Goal: Task Accomplishment & Management: Complete application form

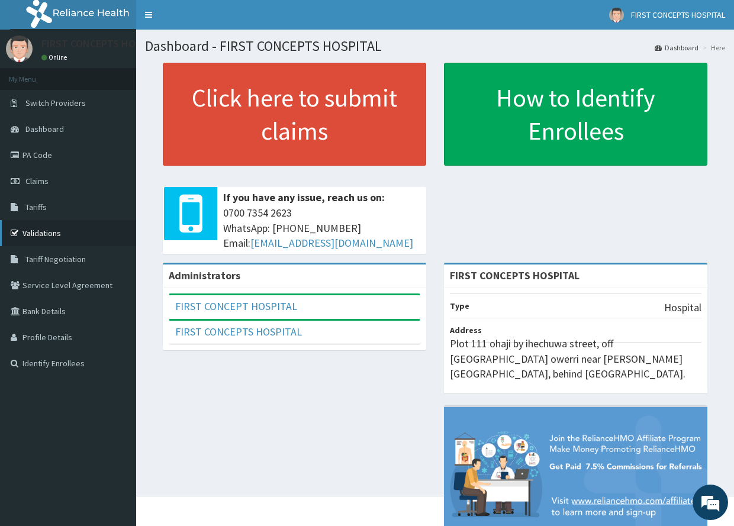
click at [41, 233] on link "Validations" at bounding box center [68, 233] width 136 height 26
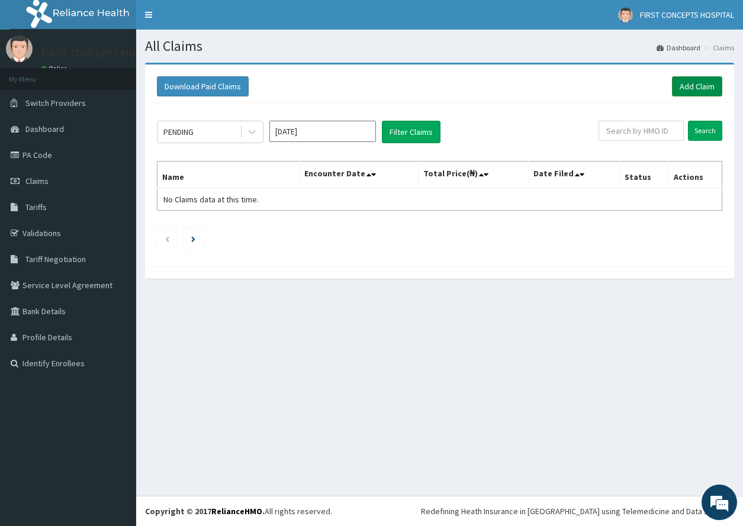
click at [697, 86] on link "Add Claim" at bounding box center [697, 86] width 50 height 20
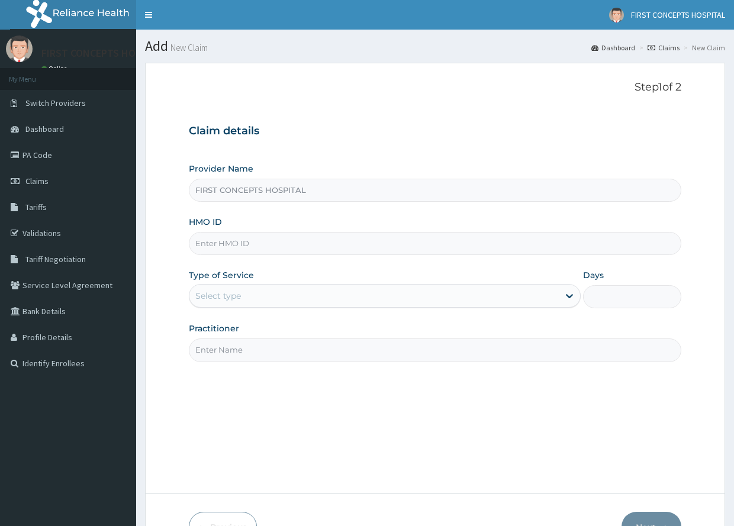
type input "FIRST CONCEPTS HOSPITAL"
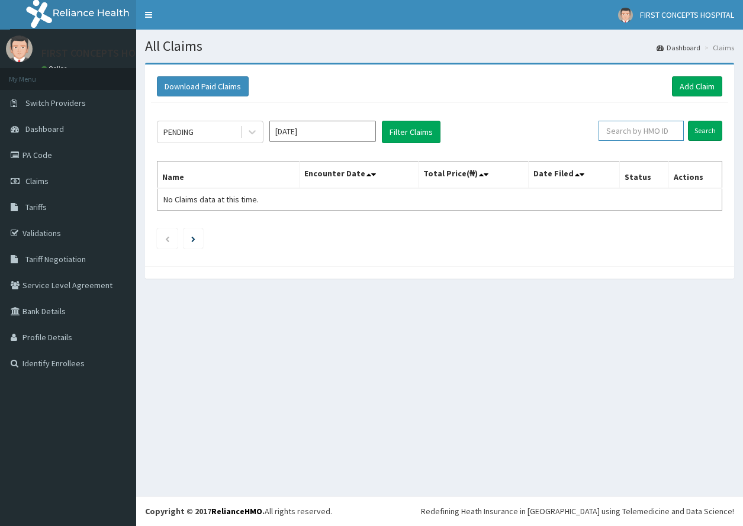
click at [654, 128] on input "text" at bounding box center [640, 131] width 85 height 20
type input "IOD/10018/G"
click at [704, 128] on input "Search" at bounding box center [705, 131] width 34 height 20
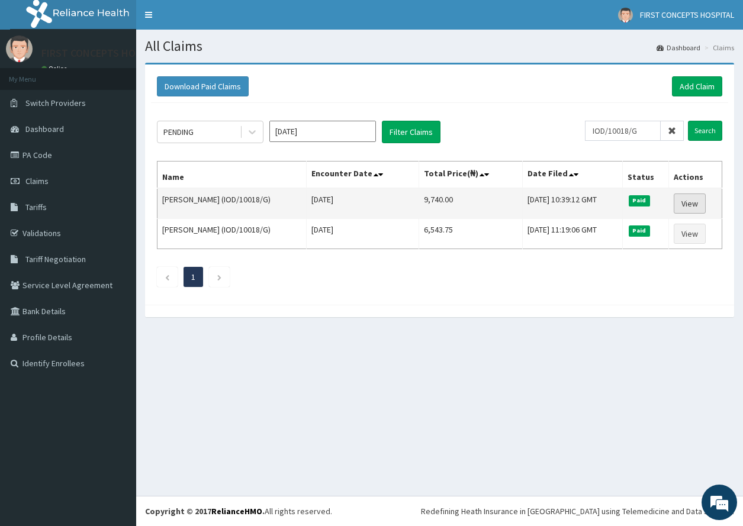
click at [694, 202] on link "View" at bounding box center [690, 204] width 32 height 20
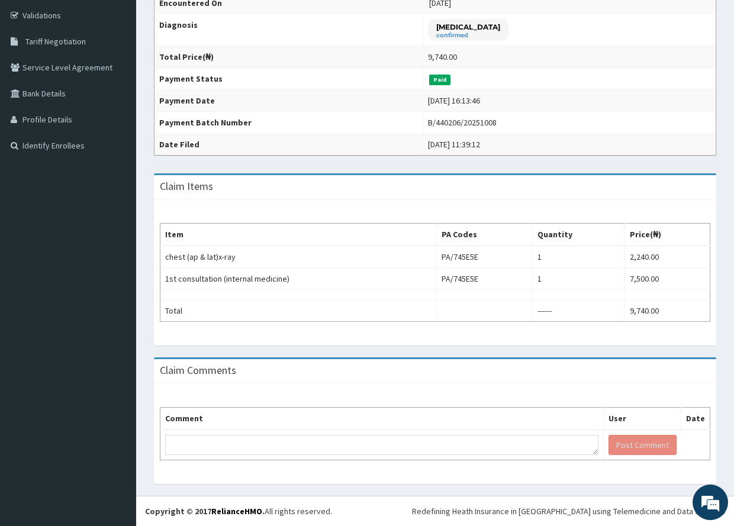
scroll to position [179, 0]
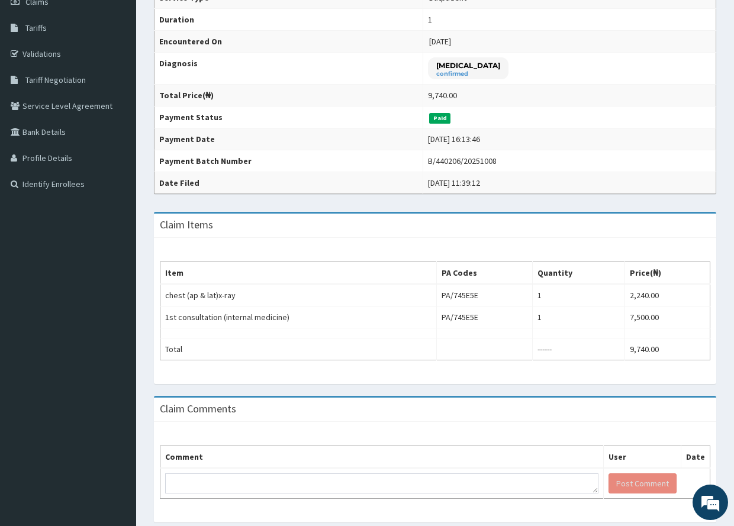
click at [198, 455] on th "Comment" at bounding box center [381, 457] width 443 height 22
drag, startPoint x: 220, startPoint y: 452, endPoint x: 207, endPoint y: 461, distance: 16.1
click at [218, 452] on th "Comment" at bounding box center [381, 457] width 443 height 22
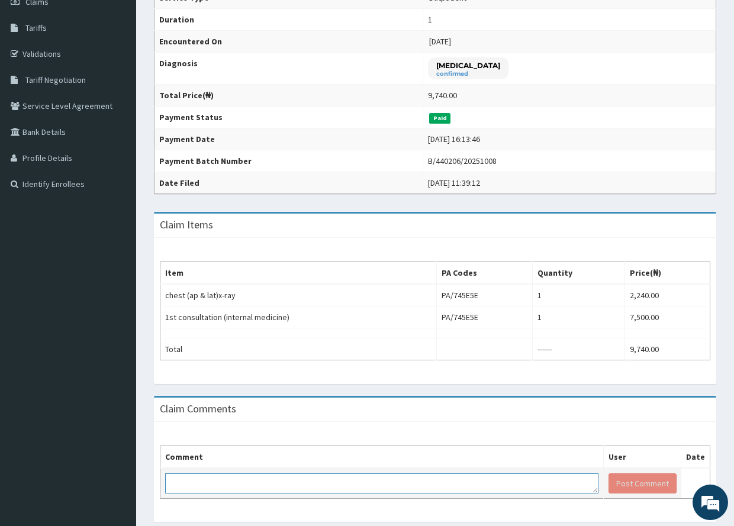
click at [299, 487] on textarea at bounding box center [381, 484] width 433 height 20
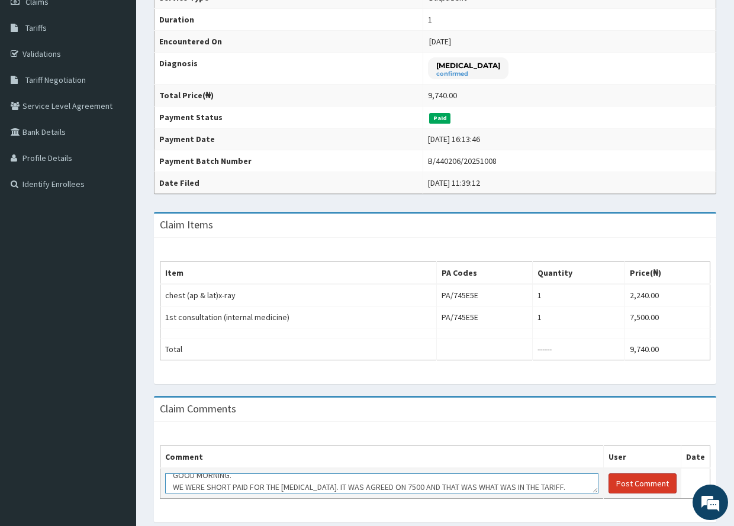
type textarea "GOOD MORNING. WE WERE SHORT PAID FOR THE [MEDICAL_DATA]. IT WAS AGREED ON 7500 …"
click at [652, 482] on button "Post Comment" at bounding box center [643, 484] width 68 height 20
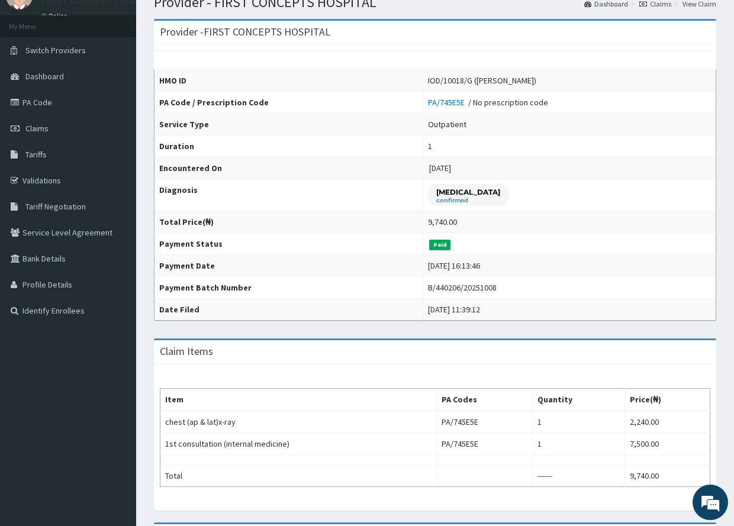
scroll to position [0, 0]
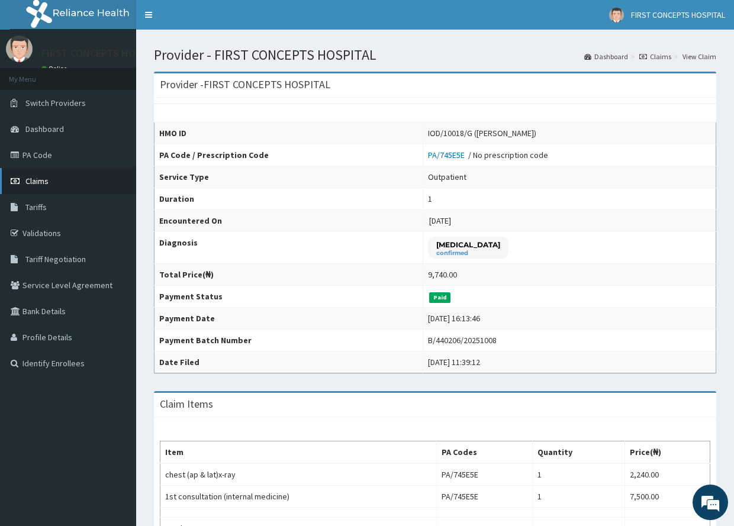
click at [36, 178] on span "Claims" at bounding box center [36, 181] width 23 height 11
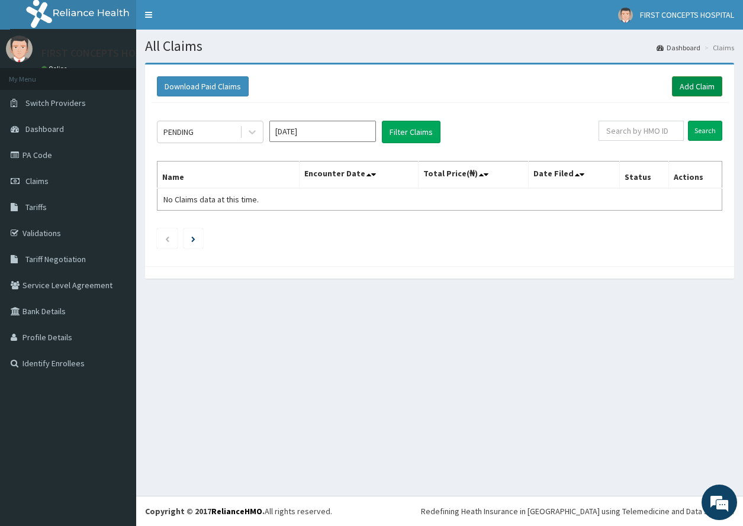
click at [699, 83] on link "Add Claim" at bounding box center [697, 86] width 50 height 20
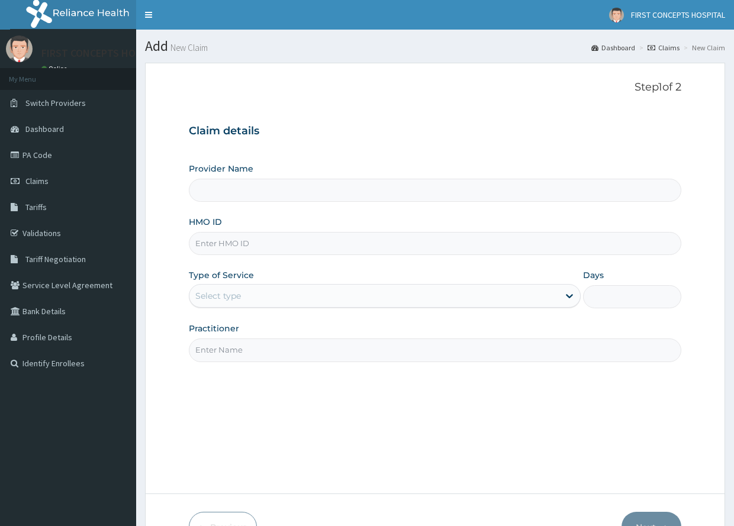
click at [257, 244] on input "HMO ID" at bounding box center [435, 243] width 492 height 23
type input "FIRST CONCEPTS HOSPITAL"
type input "ENP/11853/A"
click at [570, 297] on icon at bounding box center [569, 297] width 7 height 4
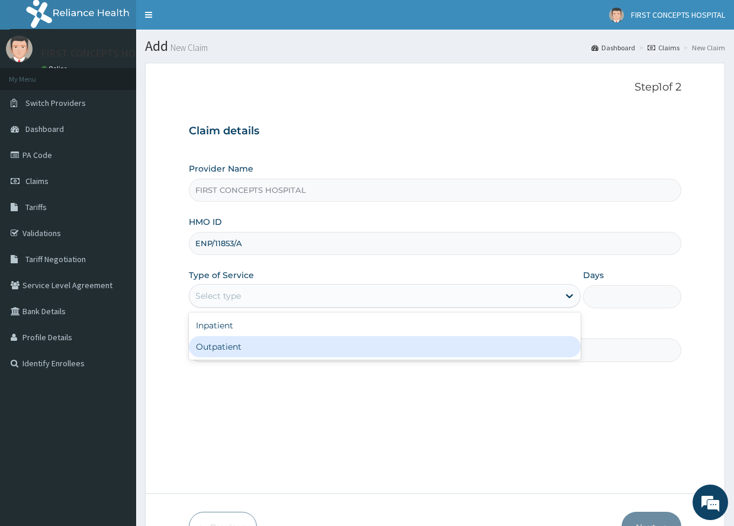
click at [233, 347] on div "Outpatient" at bounding box center [385, 346] width 392 height 21
type input "1"
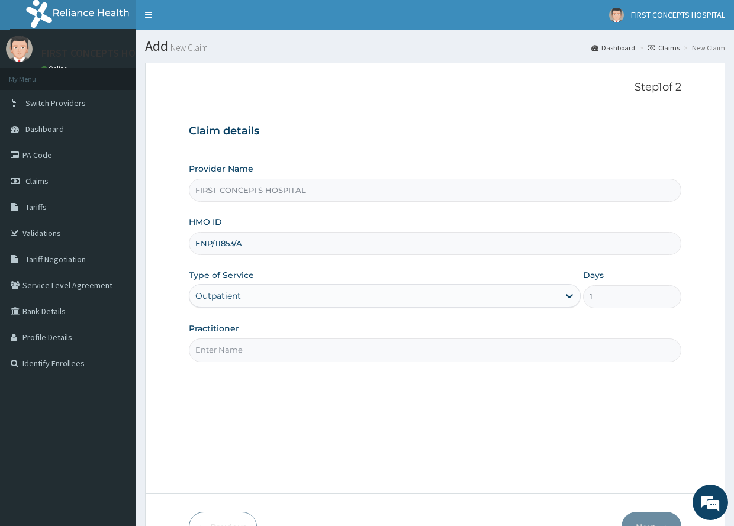
click at [252, 347] on input "Practitioner" at bounding box center [435, 350] width 492 height 23
type input "DR UGO"
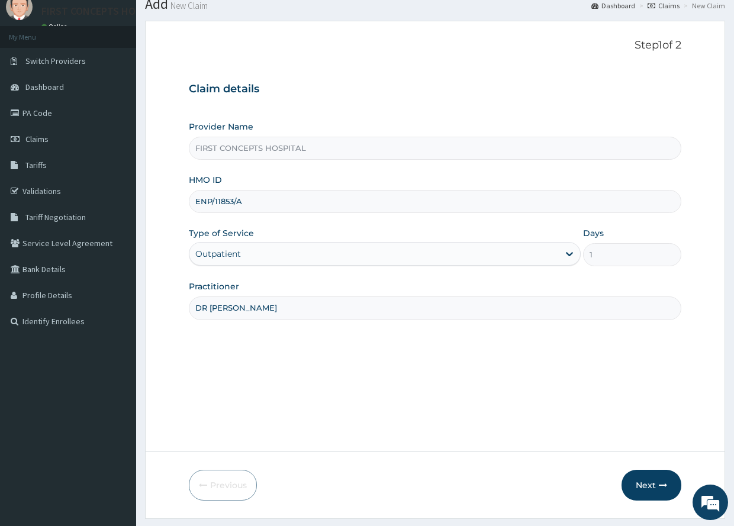
drag, startPoint x: 738, startPoint y: 443, endPoint x: 738, endPoint y: 488, distance: 45.0
click at [733, 480] on html "R EL Toggle navigation FIRST CONCEPTS HOSPITAL FIRST CONCEPTS HOSPITAL - firstc…" at bounding box center [367, 258] width 734 height 600
click at [648, 485] on button "Next" at bounding box center [652, 484] width 60 height 31
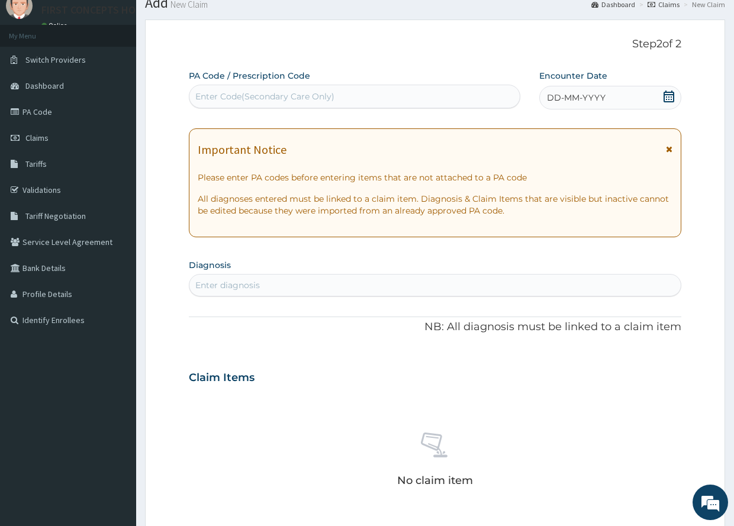
click at [668, 96] on icon at bounding box center [669, 97] width 11 height 12
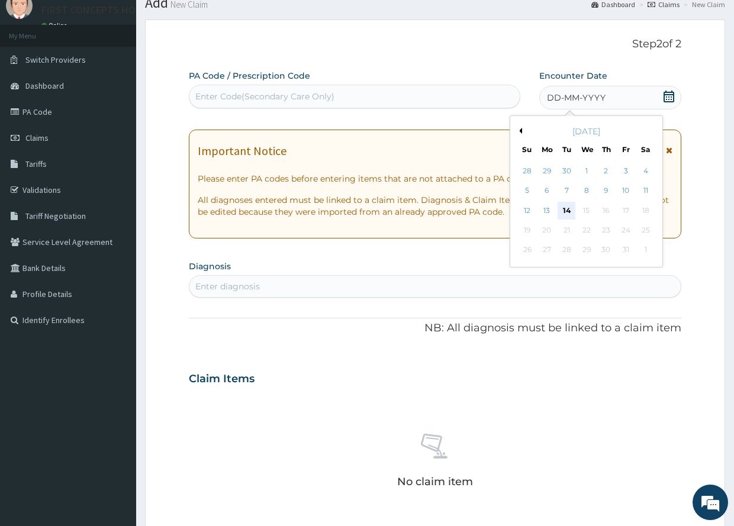
click at [567, 212] on div "14" at bounding box center [567, 211] width 18 height 18
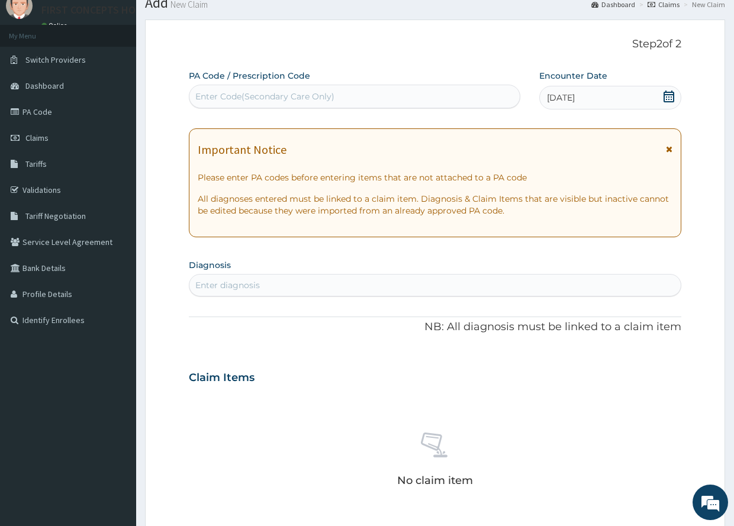
click at [267, 283] on div "Enter diagnosis" at bounding box center [434, 285] width 491 height 19
type input "G"
type input "ULCER"
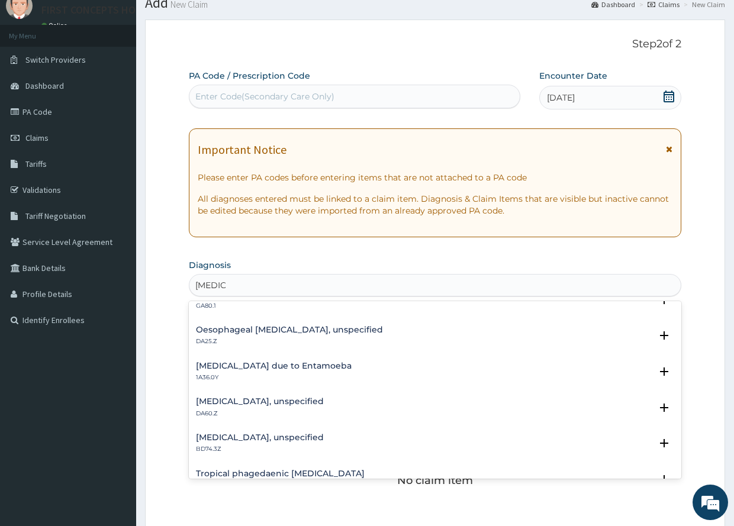
scroll to position [457, 0]
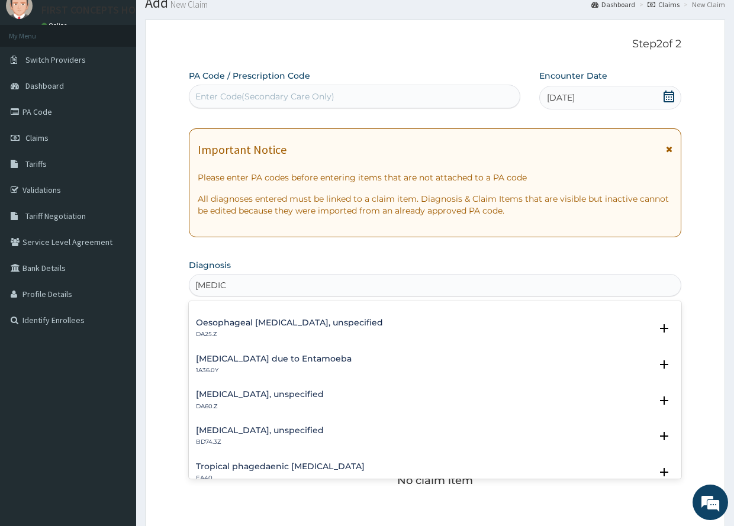
click at [236, 394] on h4 "Gastric ulcer, unspecified" at bounding box center [260, 394] width 128 height 9
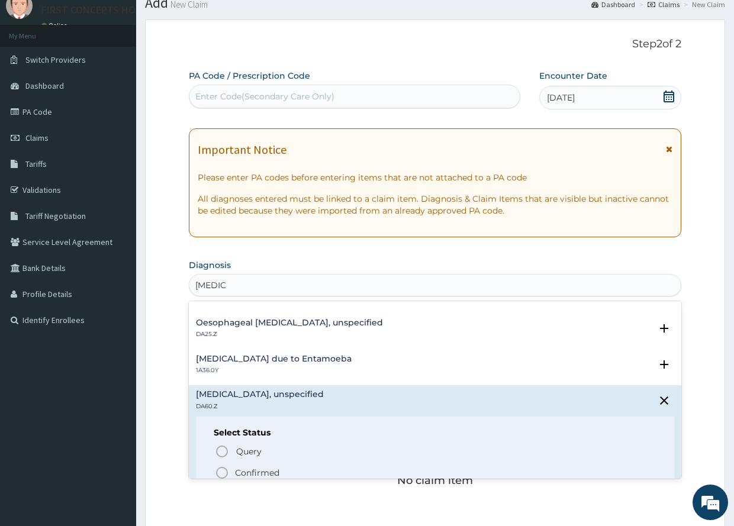
click at [221, 471] on icon "status option filled" at bounding box center [222, 473] width 14 height 14
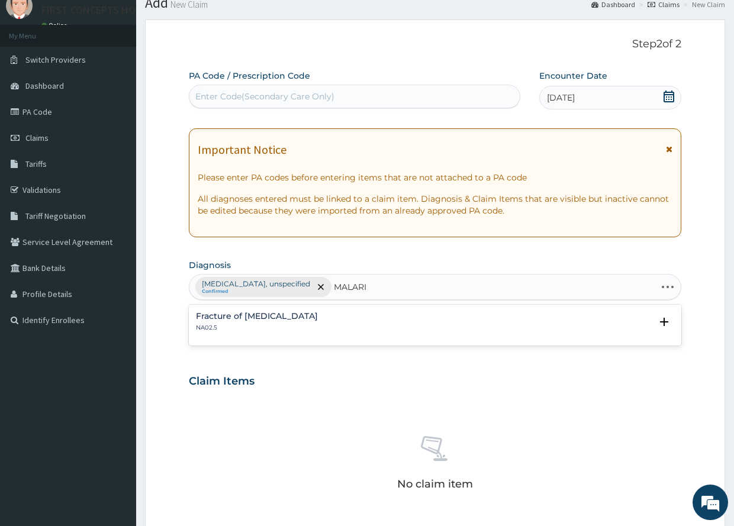
type input "MALARIA"
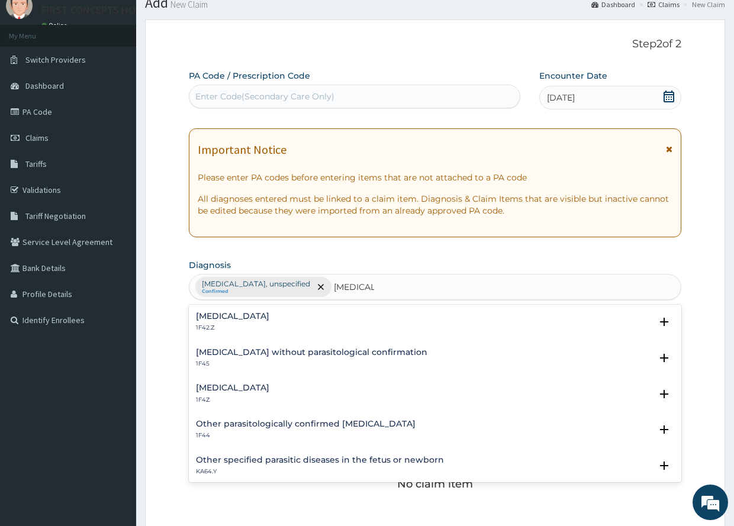
click at [266, 386] on h4 "Malaria, unspecified" at bounding box center [232, 388] width 73 height 9
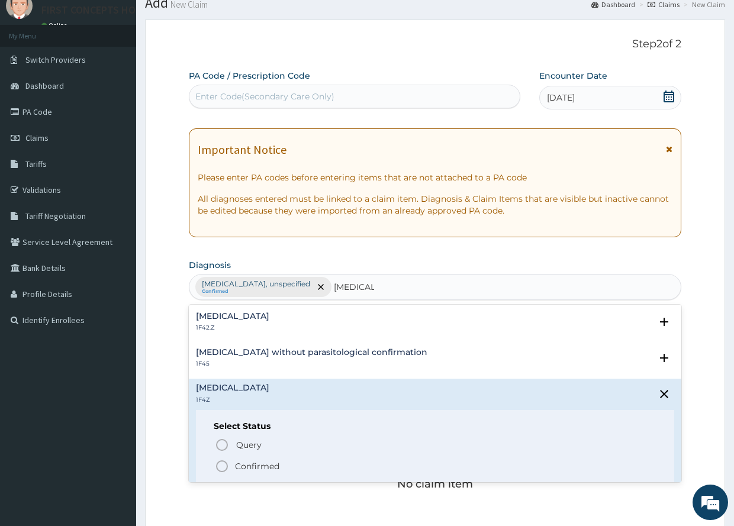
click at [221, 465] on icon "status option filled" at bounding box center [222, 466] width 14 height 14
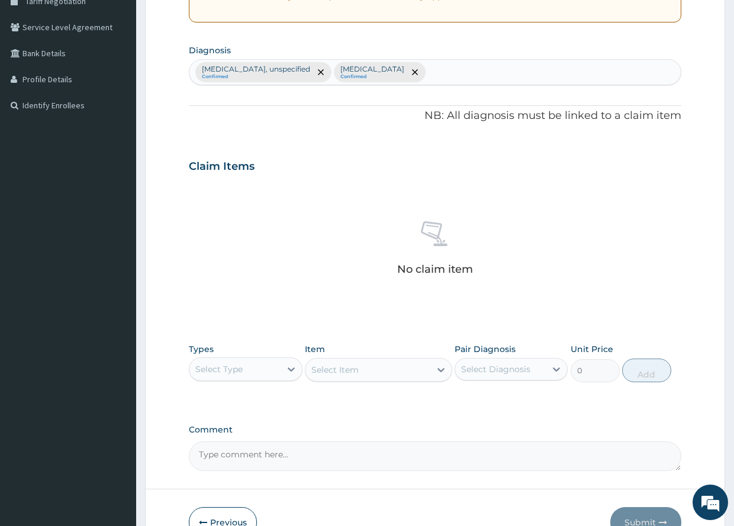
scroll to position [280, 0]
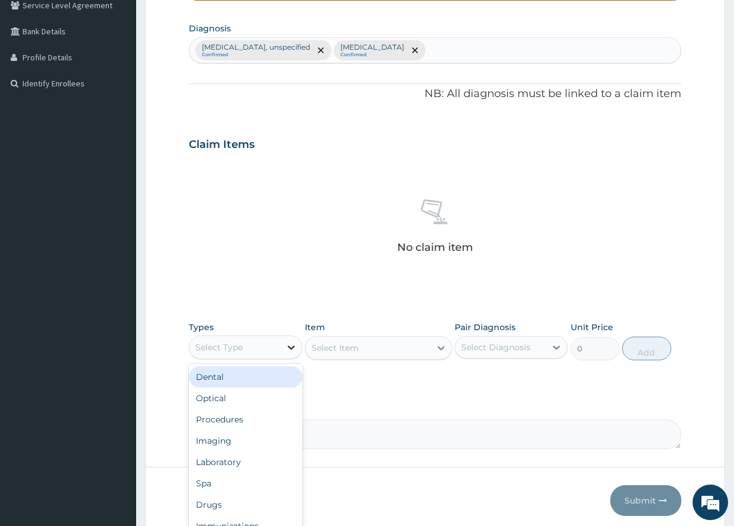
click at [292, 347] on icon at bounding box center [291, 348] width 12 height 12
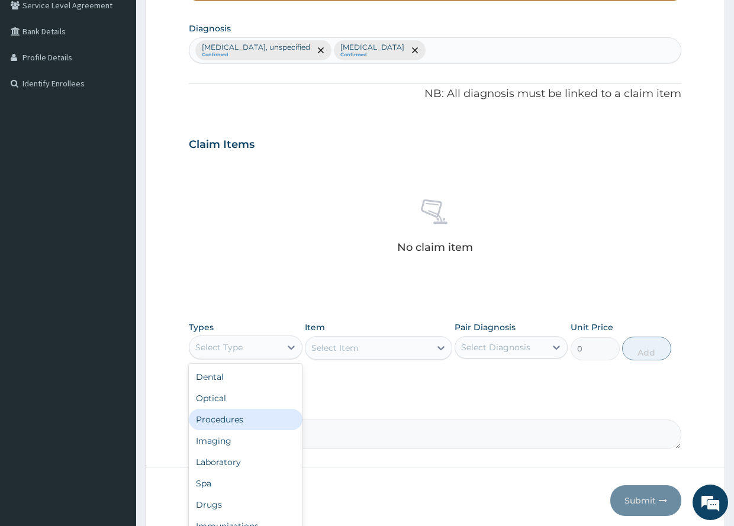
click at [224, 420] on div "Procedures" at bounding box center [245, 419] width 113 height 21
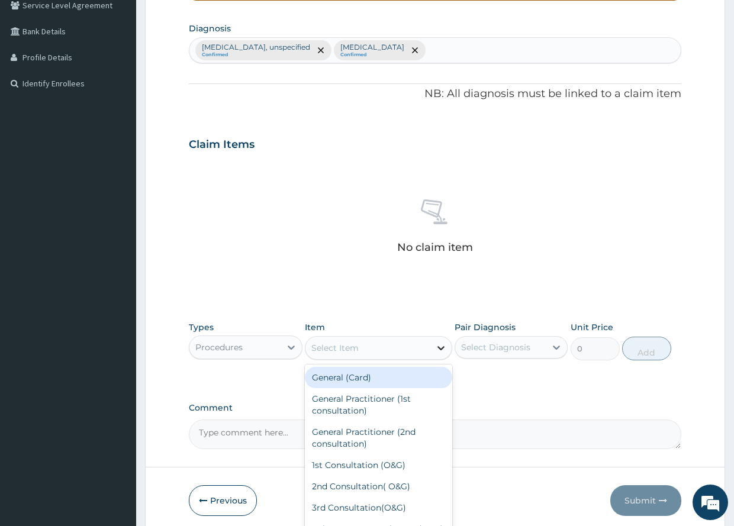
click at [440, 349] on icon at bounding box center [440, 348] width 7 height 4
click at [333, 379] on div "General (Card)" at bounding box center [378, 377] width 147 height 21
type input "500"
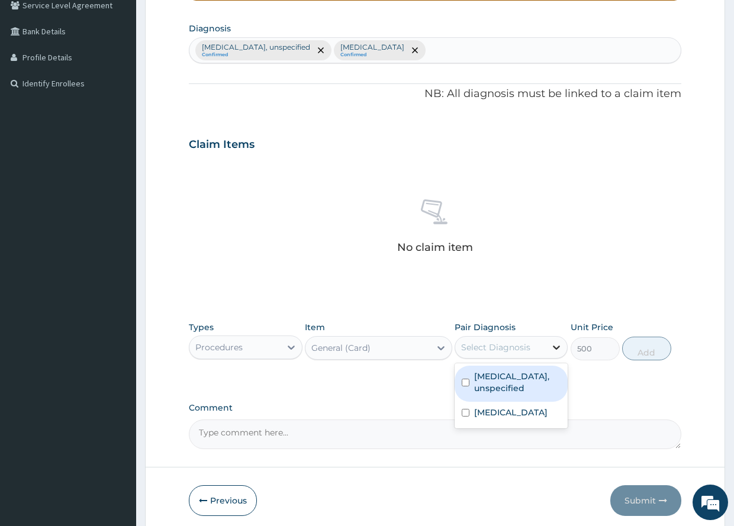
click at [552, 347] on icon at bounding box center [557, 348] width 12 height 12
click at [466, 380] on input "checkbox" at bounding box center [466, 383] width 8 height 8
checkbox input "true"
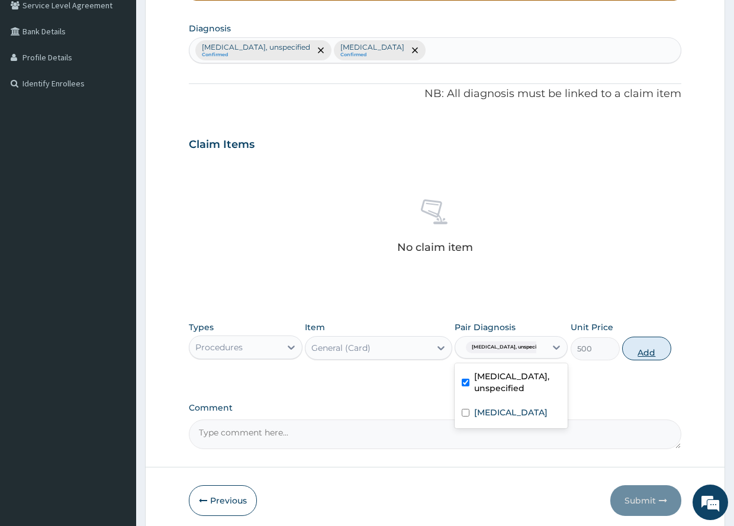
click at [645, 350] on button "Add" at bounding box center [646, 349] width 49 height 24
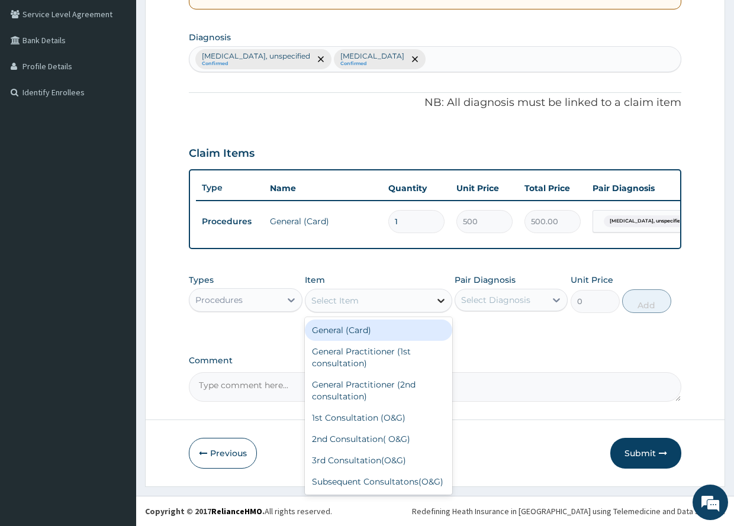
click at [439, 302] on icon at bounding box center [441, 301] width 12 height 12
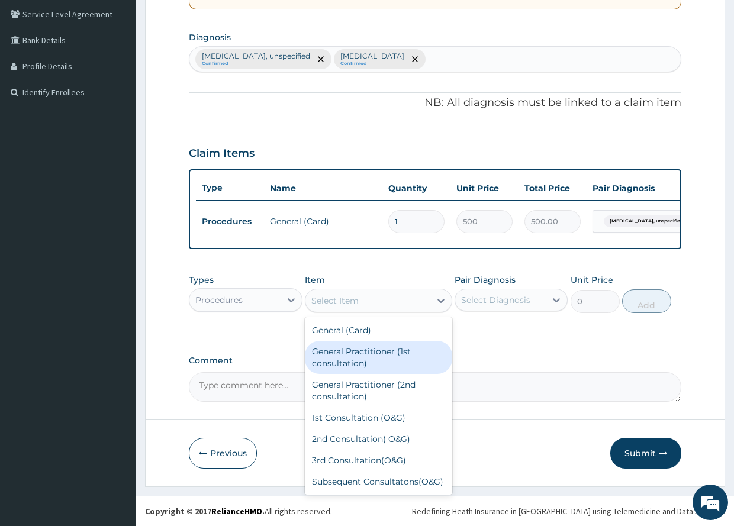
drag, startPoint x: 349, startPoint y: 362, endPoint x: 359, endPoint y: 358, distance: 11.4
click at [350, 361] on div "General Practitioner (1st consultation)" at bounding box center [378, 357] width 147 height 33
type input "1500"
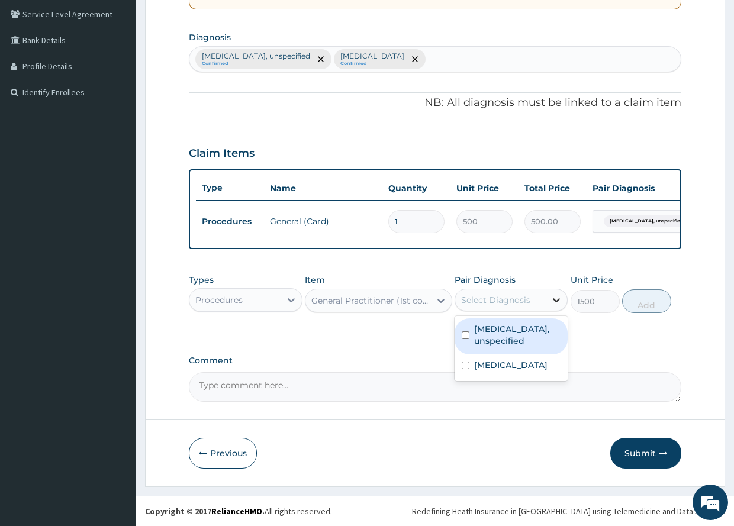
click at [554, 299] on icon at bounding box center [556, 300] width 7 height 4
click at [468, 334] on input "checkbox" at bounding box center [466, 335] width 8 height 8
checkbox input "true"
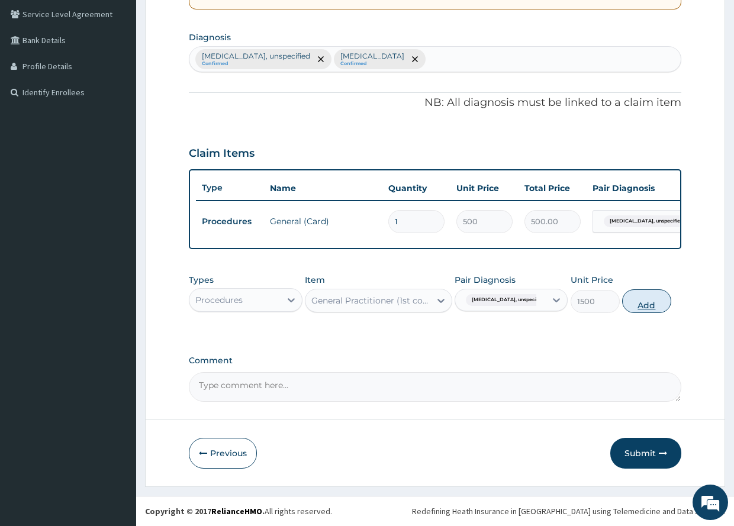
click at [652, 302] on button "Add" at bounding box center [646, 301] width 49 height 24
type input "0"
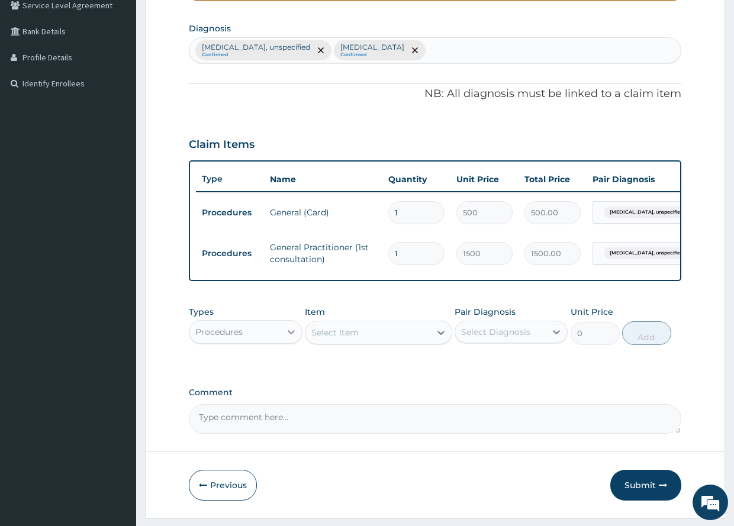
click at [292, 334] on icon at bounding box center [291, 332] width 7 height 4
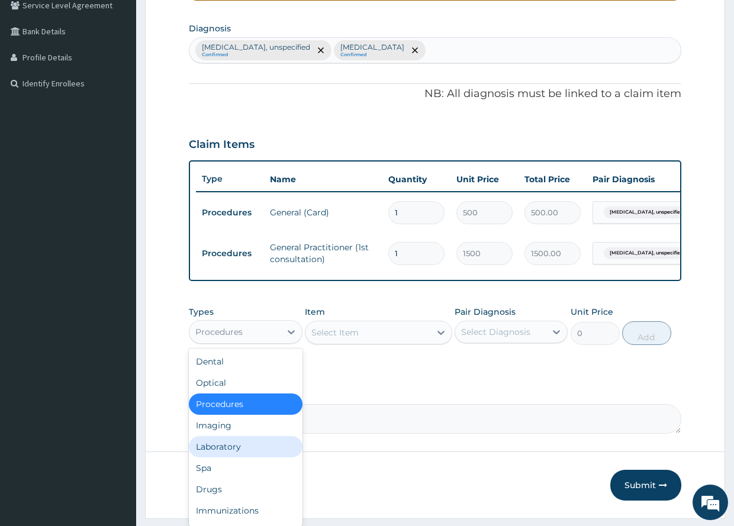
click at [230, 455] on div "Laboratory" at bounding box center [245, 446] width 113 height 21
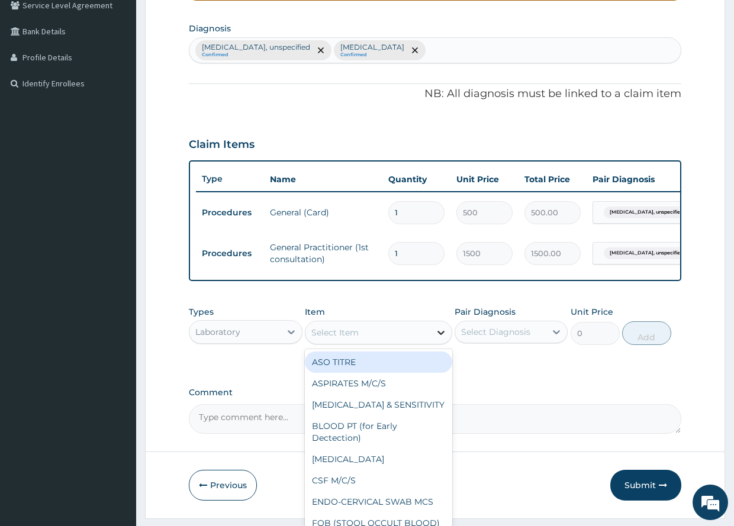
click at [442, 339] on icon at bounding box center [441, 333] width 12 height 12
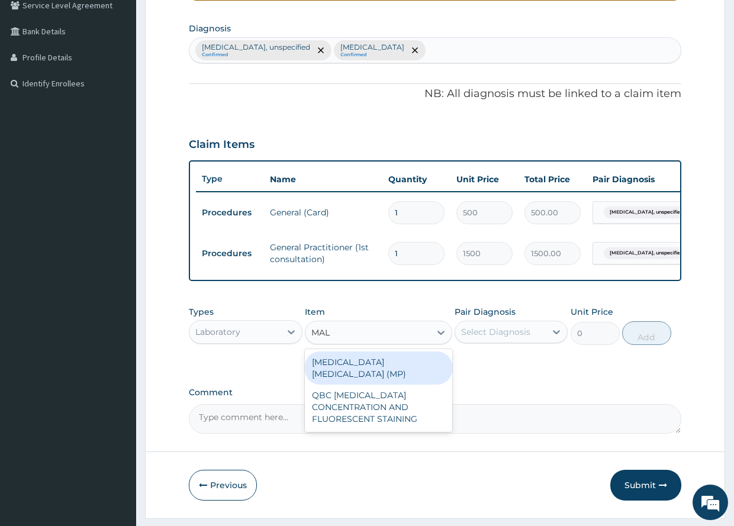
type input "MALA"
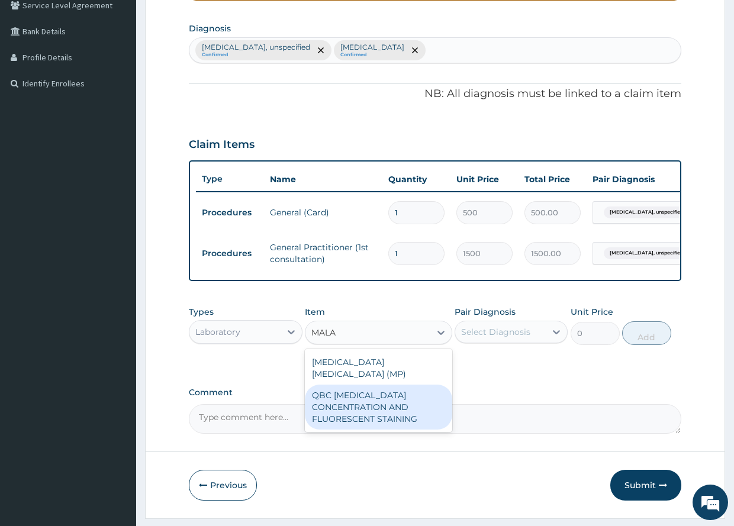
drag, startPoint x: 349, startPoint y: 411, endPoint x: 365, endPoint y: 401, distance: 18.1
click at [350, 410] on div "QBC MALARIA CONCENTRATION AND FLUORESCENT STAINING" at bounding box center [378, 407] width 147 height 45
type input "1200"
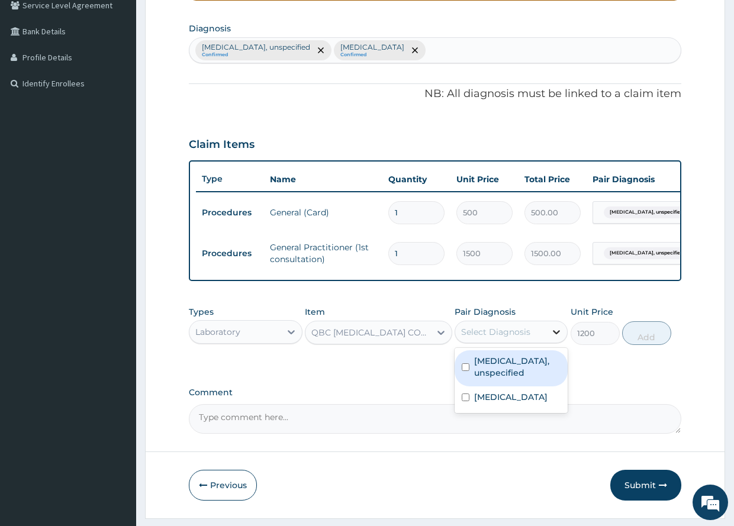
click at [558, 338] on icon at bounding box center [557, 332] width 12 height 12
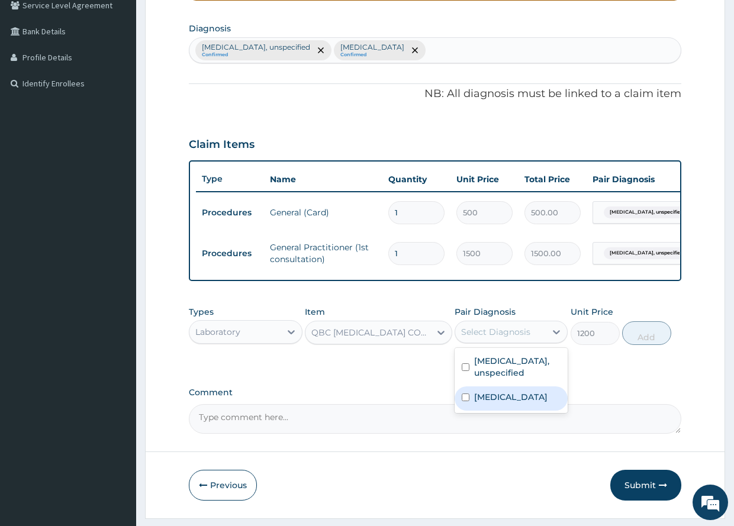
click at [466, 401] on input "checkbox" at bounding box center [466, 398] width 8 height 8
checkbox input "true"
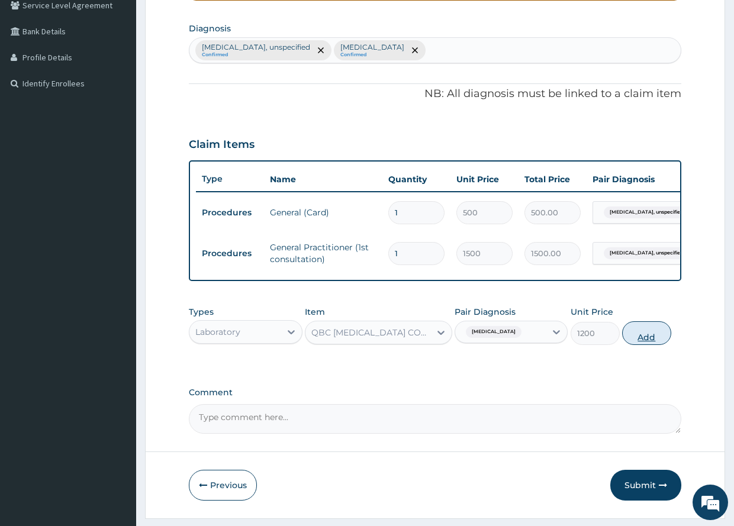
click at [649, 344] on button "Add" at bounding box center [646, 333] width 49 height 24
type input "0"
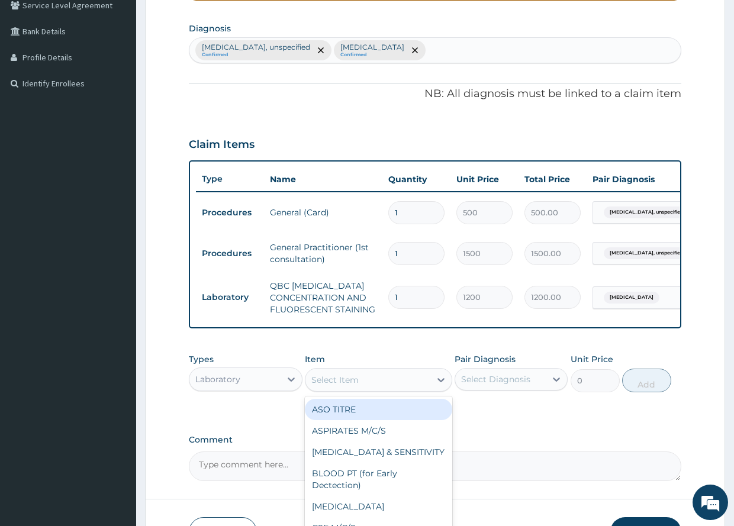
click at [359, 390] on div "Select Item" at bounding box center [367, 380] width 125 height 19
type input "OCC"
click at [387, 416] on div "FOB (STOOL OCCULT BLOOD)" at bounding box center [378, 409] width 147 height 21
type input "800"
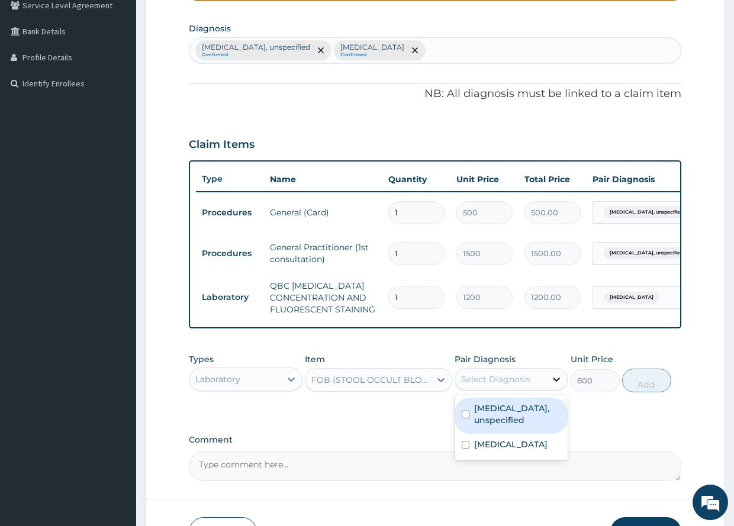
click at [552, 385] on icon at bounding box center [557, 380] width 12 height 12
click at [466, 419] on input "checkbox" at bounding box center [466, 415] width 8 height 8
checkbox input "true"
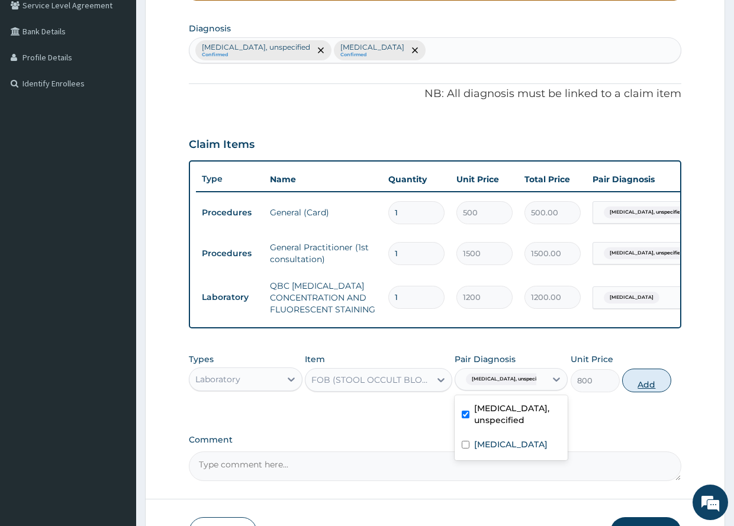
click at [645, 390] on button "Add" at bounding box center [646, 381] width 49 height 24
type input "0"
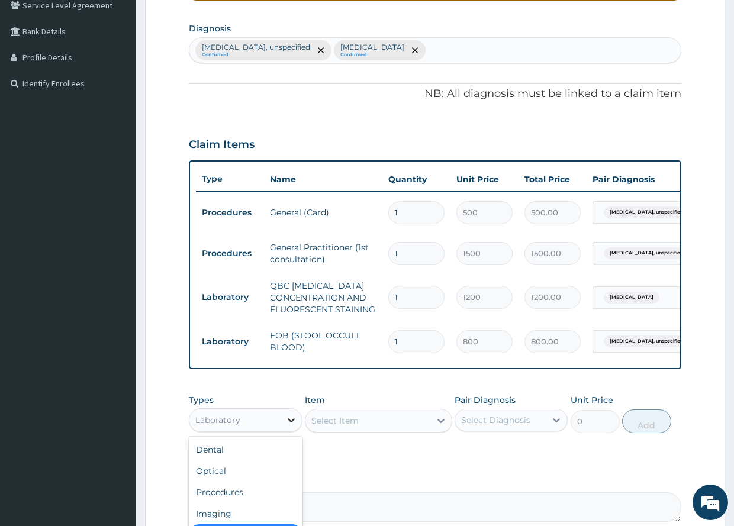
click at [291, 426] on icon at bounding box center [291, 420] width 12 height 12
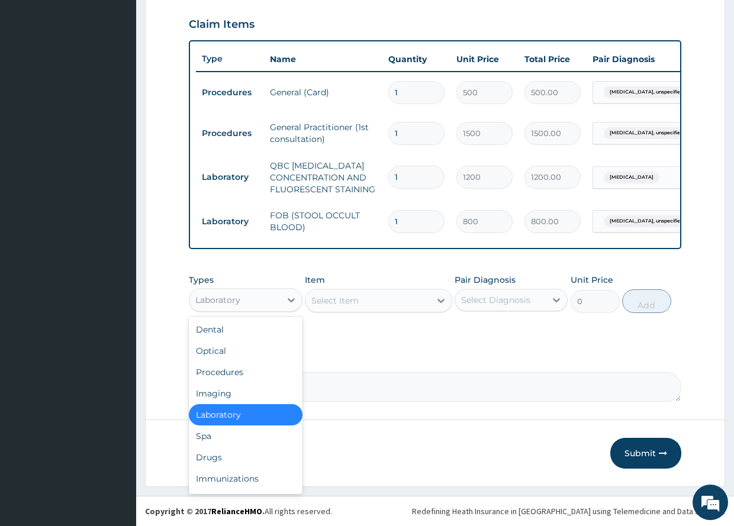
scroll to position [409, 0]
click at [213, 456] on div "Drugs" at bounding box center [245, 457] width 113 height 21
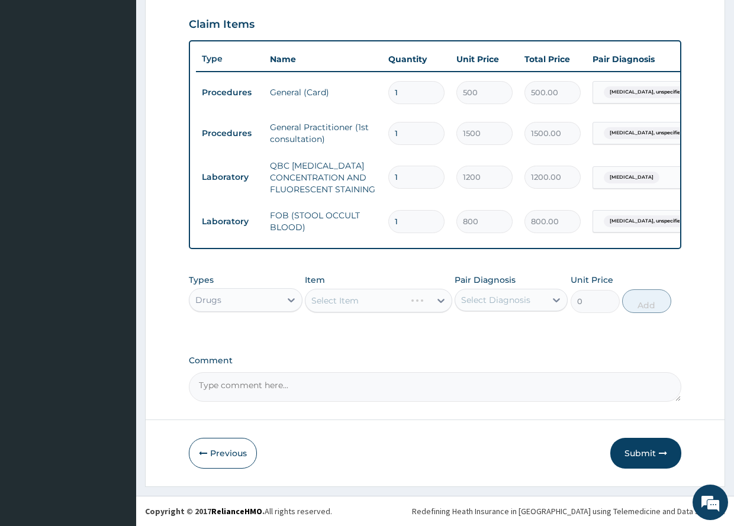
click at [440, 301] on div "Select Item" at bounding box center [378, 301] width 147 height 24
click at [439, 297] on icon at bounding box center [441, 301] width 12 height 12
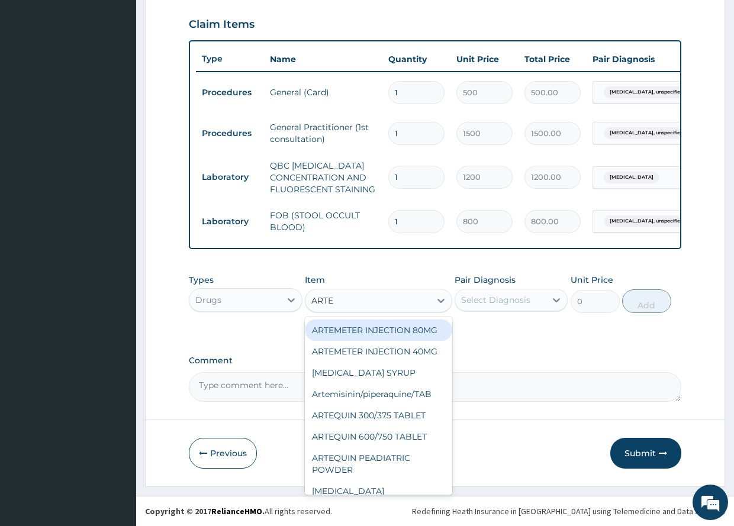
type input "ARTEQ"
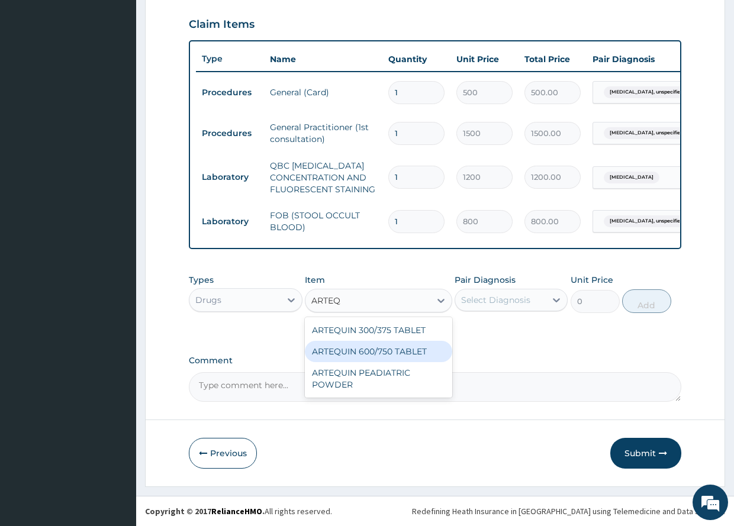
click at [392, 353] on div "ARTEQUIN 600/750 TABLET" at bounding box center [378, 351] width 147 height 21
type input "157.5"
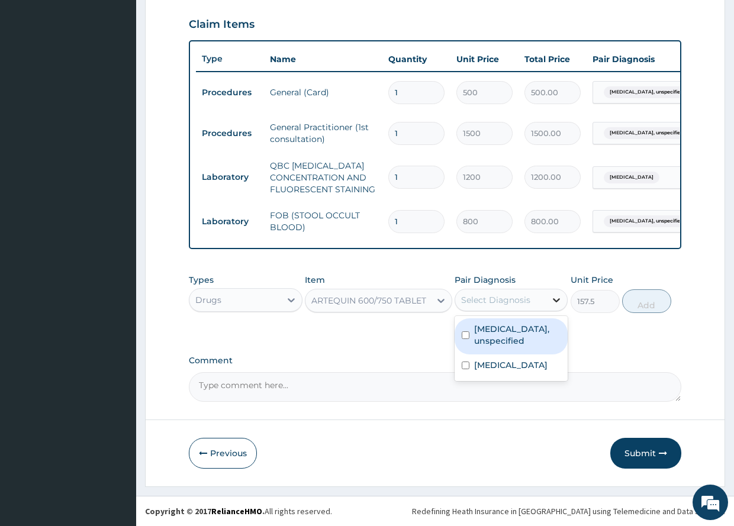
click at [554, 300] on icon at bounding box center [556, 300] width 7 height 4
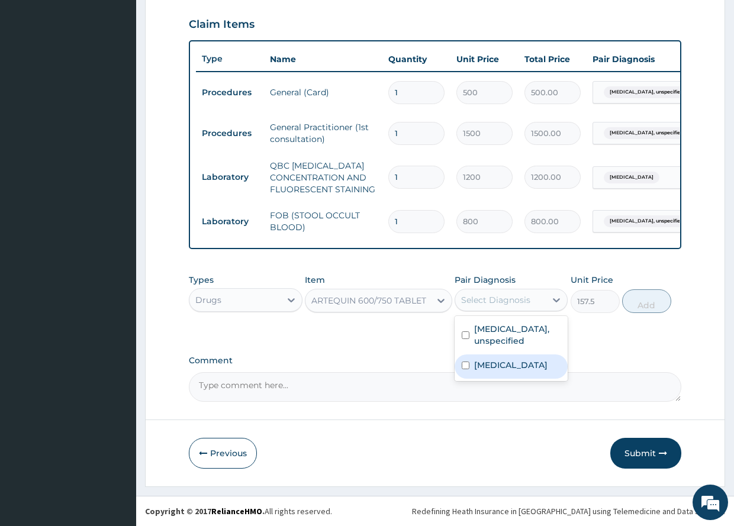
click at [464, 363] on input "checkbox" at bounding box center [466, 366] width 8 height 8
checkbox input "true"
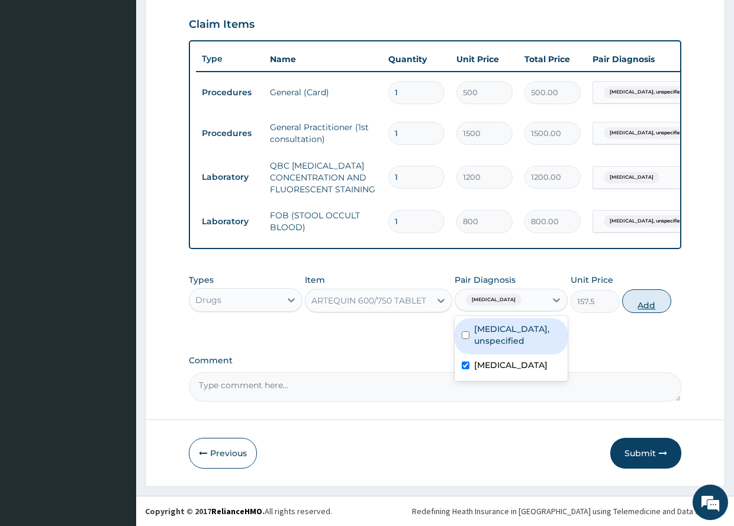
click at [651, 300] on button "Add" at bounding box center [646, 301] width 49 height 24
type input "0"
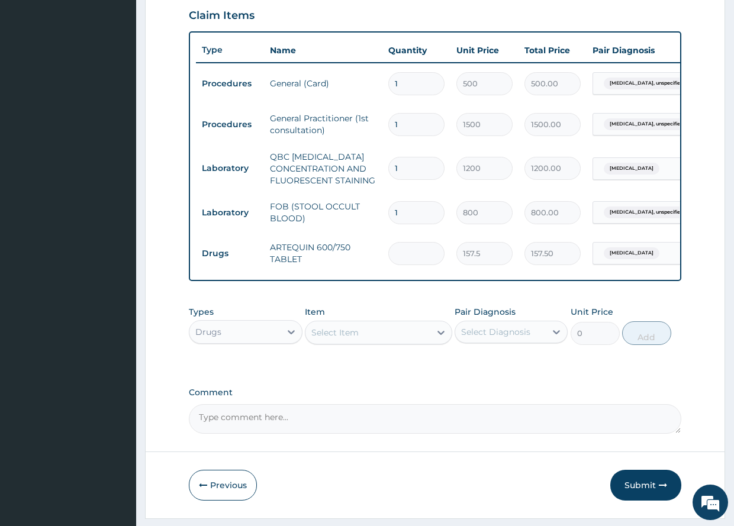
type input "0.00"
type input "6"
type input "945.00"
type input "6"
click at [368, 342] on div "Select Item" at bounding box center [367, 332] width 125 height 19
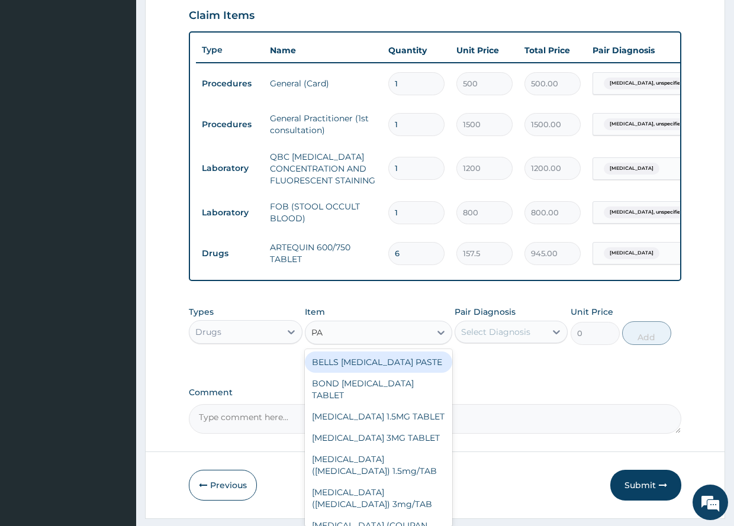
type input "PA"
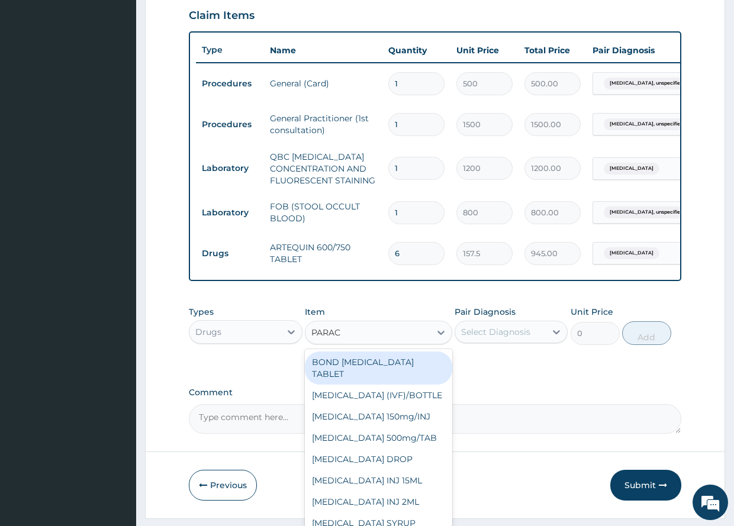
type input "PARACE"
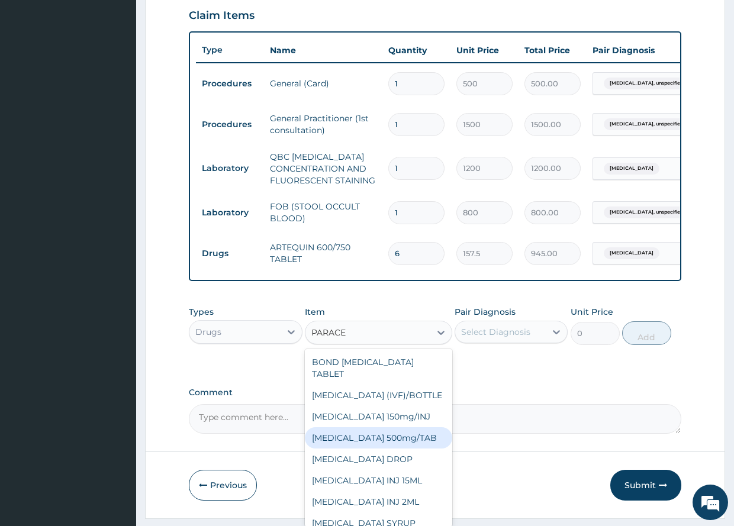
click at [403, 448] on div "PARACETAMOL 500mg/TAB" at bounding box center [378, 437] width 147 height 21
type input "5.25"
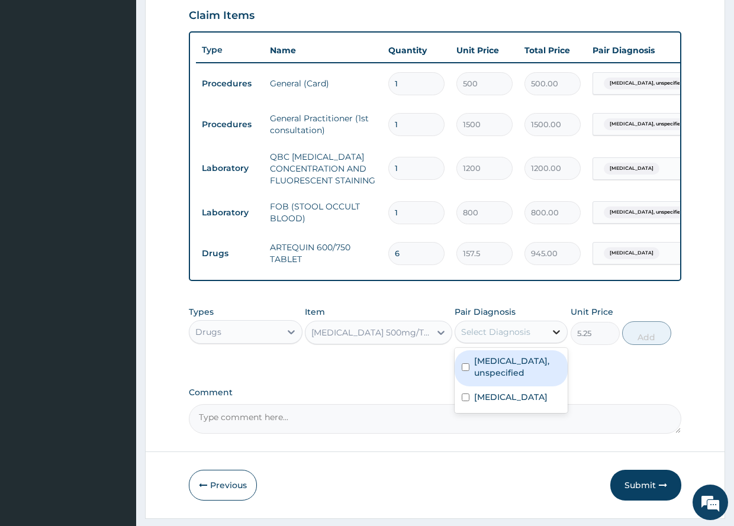
click at [558, 338] on icon at bounding box center [557, 332] width 12 height 12
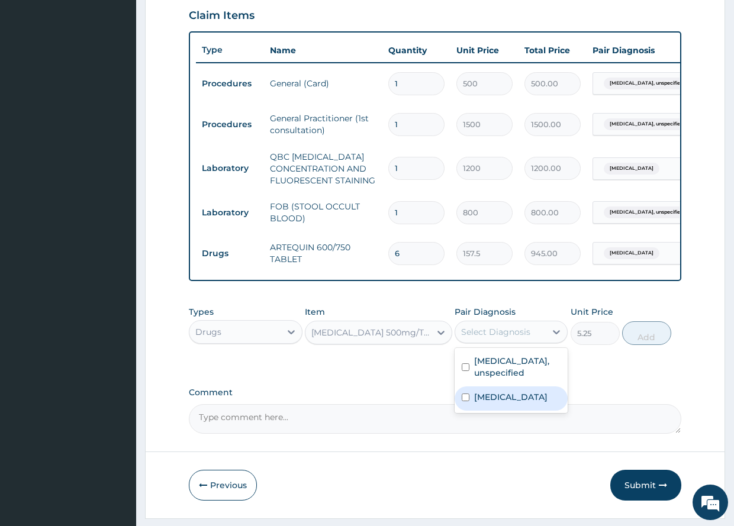
click at [463, 401] on input "checkbox" at bounding box center [466, 398] width 8 height 8
checkbox input "true"
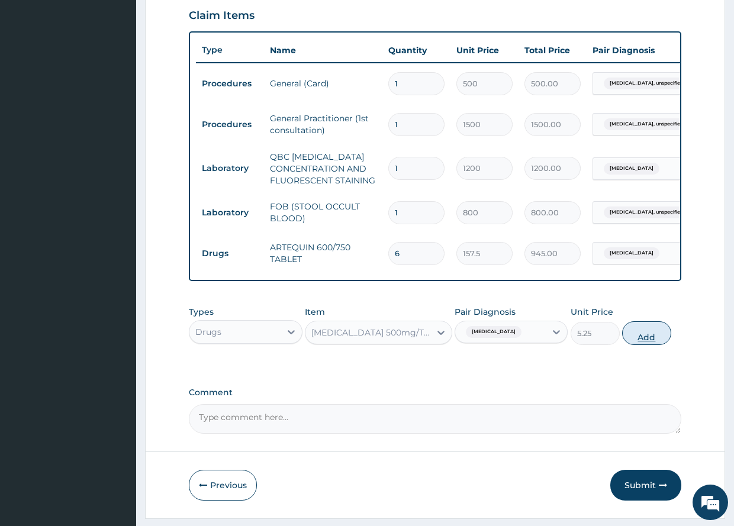
click at [649, 344] on button "Add" at bounding box center [646, 333] width 49 height 24
type input "0"
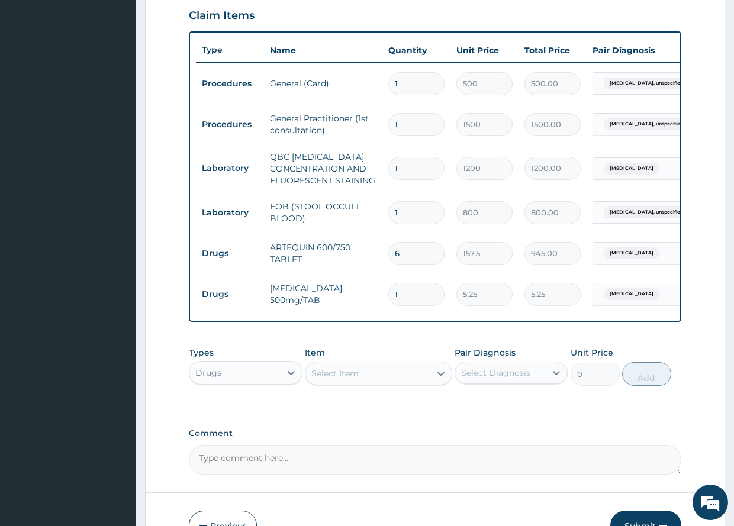
type input "18"
type input "94.50"
type input "18"
click at [346, 379] on div "Select Item" at bounding box center [334, 374] width 47 height 12
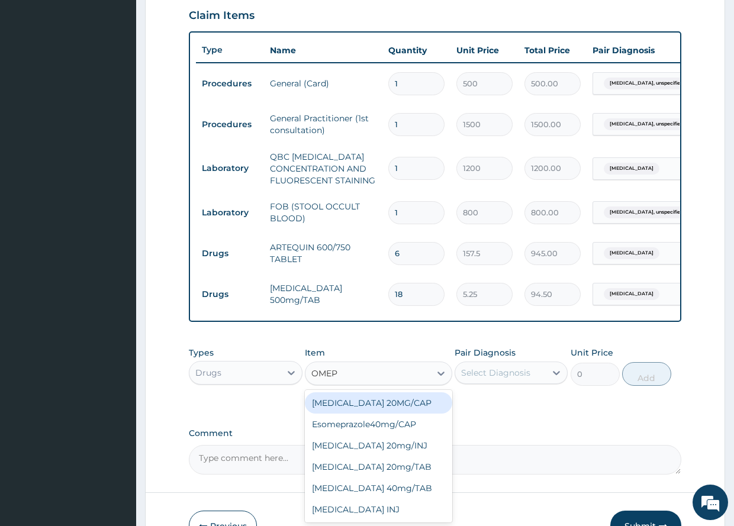
type input "OMEPR"
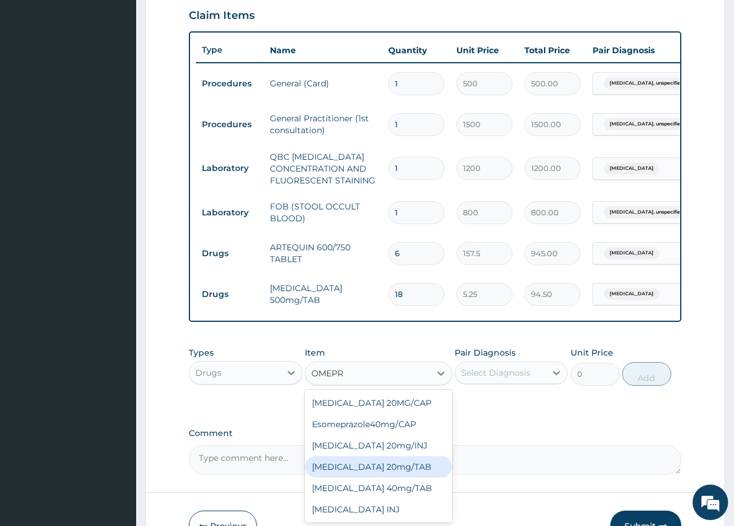
click at [380, 475] on div "OMEPRAZOLE 20mg/TAB" at bounding box center [378, 466] width 147 height 21
type input "78.75"
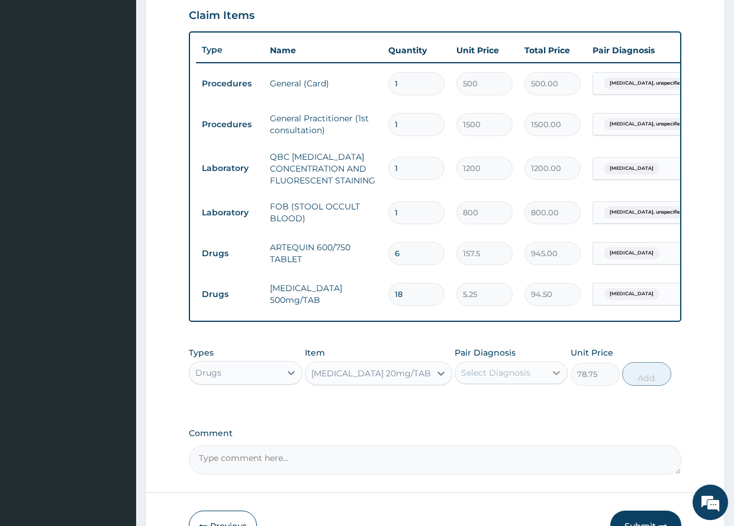
click at [558, 379] on icon at bounding box center [557, 373] width 12 height 12
click at [463, 412] on input "checkbox" at bounding box center [466, 408] width 8 height 8
checkbox input "true"
click at [649, 386] on button "Add" at bounding box center [646, 374] width 49 height 24
type input "0"
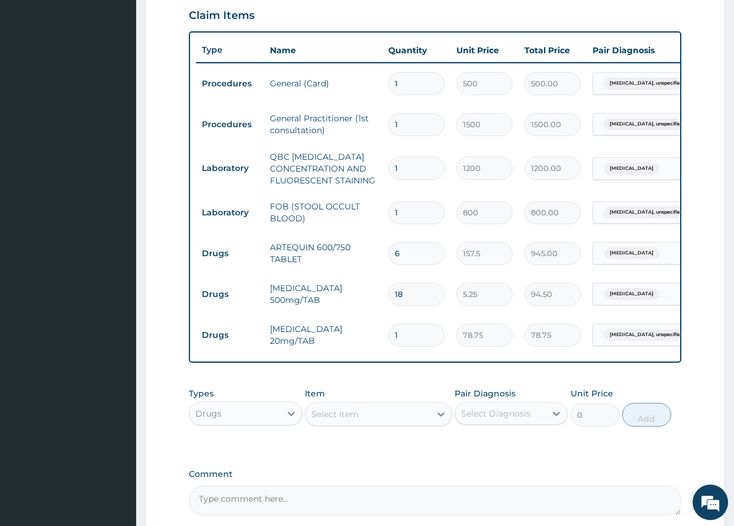
type input "0.00"
type input "3"
type input "236.25"
type input "30"
type input "2362.50"
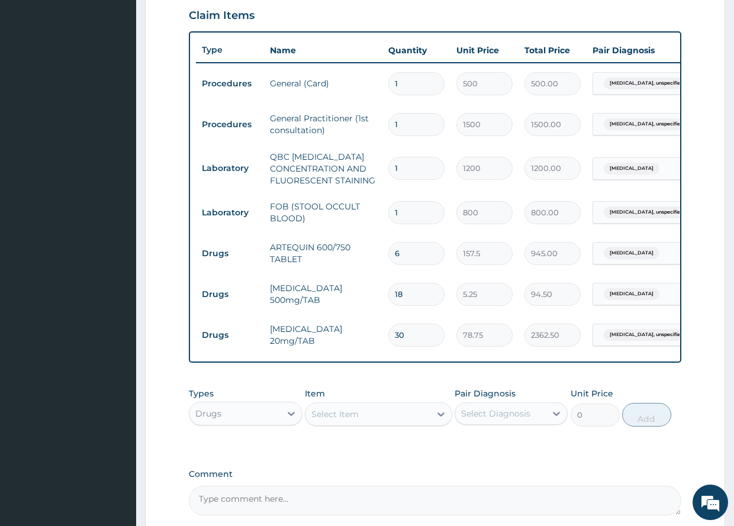
type input "30"
click at [352, 420] on div "Select Item" at bounding box center [334, 414] width 47 height 12
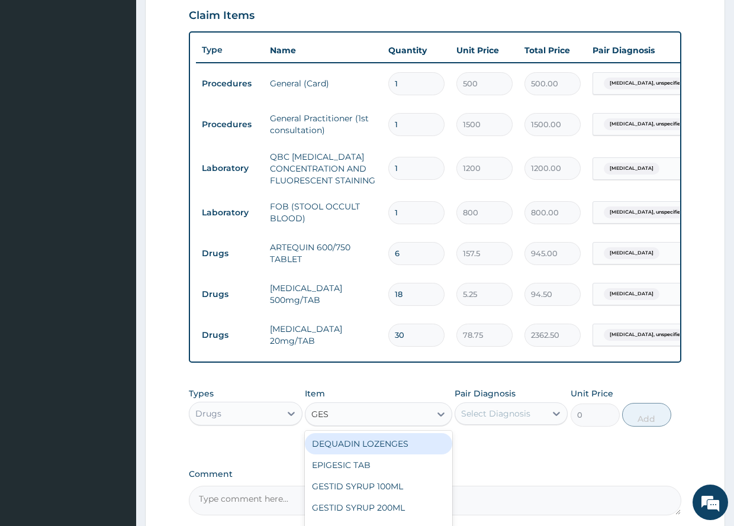
type input "GEST"
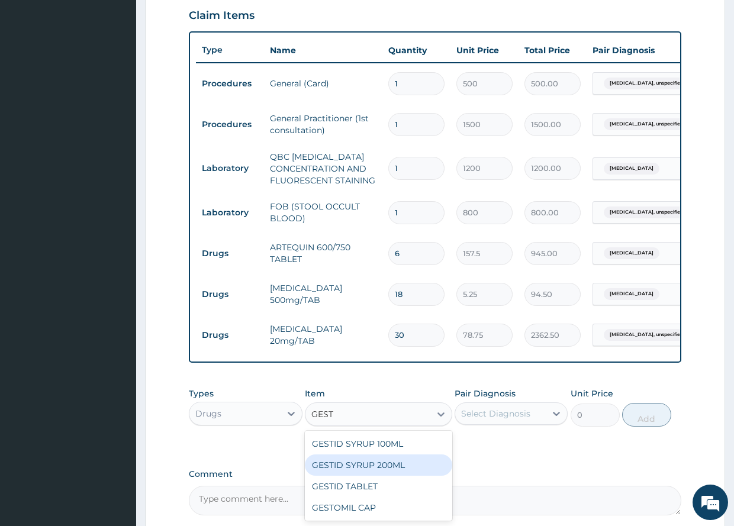
click at [361, 473] on div "GESTID SYRUP 200ML" at bounding box center [378, 465] width 147 height 21
type input "367.5"
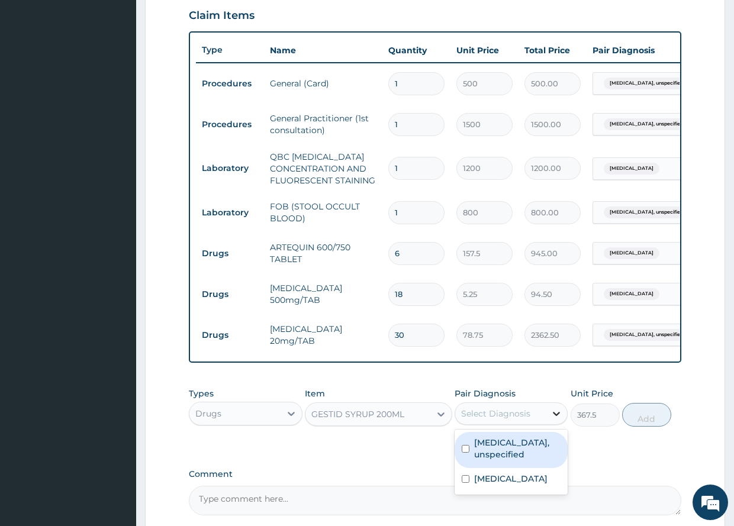
click at [553, 420] on icon at bounding box center [557, 414] width 12 height 12
click at [465, 453] on input "checkbox" at bounding box center [466, 449] width 8 height 8
checkbox input "true"
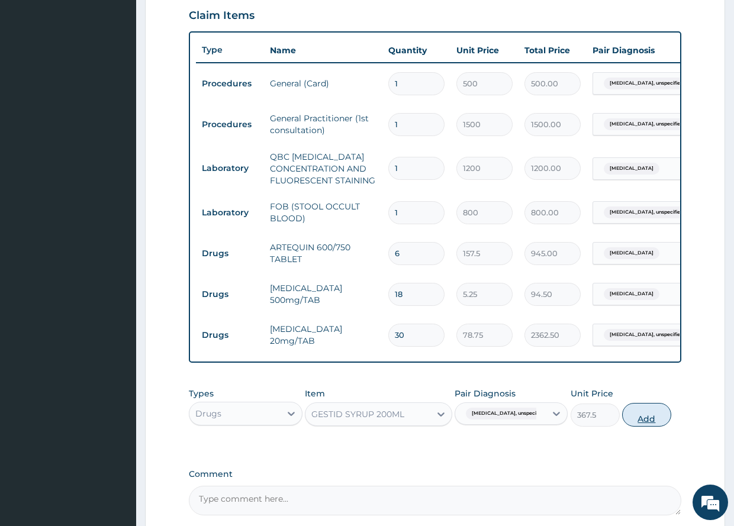
click at [649, 423] on button "Add" at bounding box center [646, 415] width 49 height 24
type input "0"
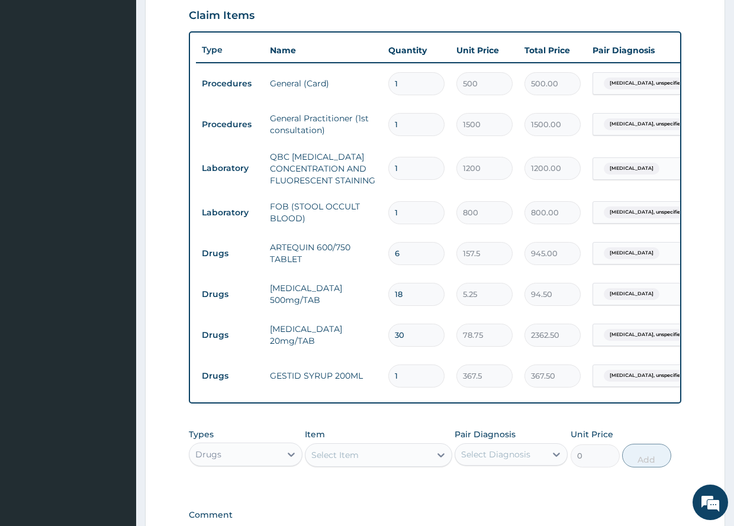
click at [343, 461] on div "Select Item" at bounding box center [334, 455] width 47 height 12
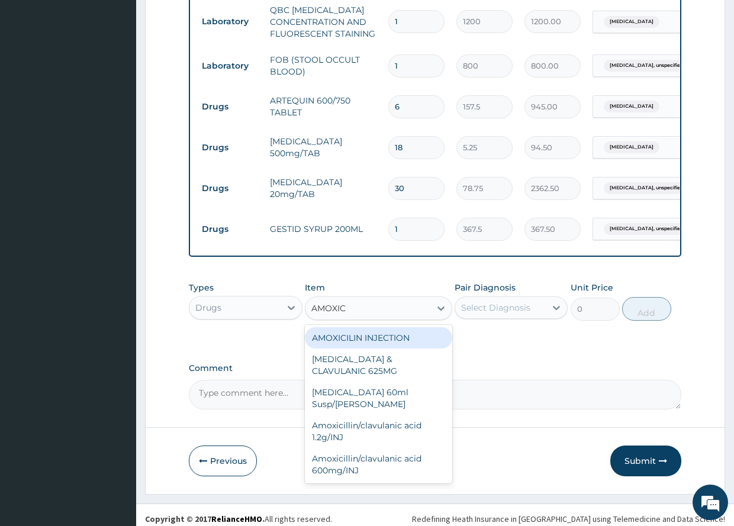
scroll to position [570, 0]
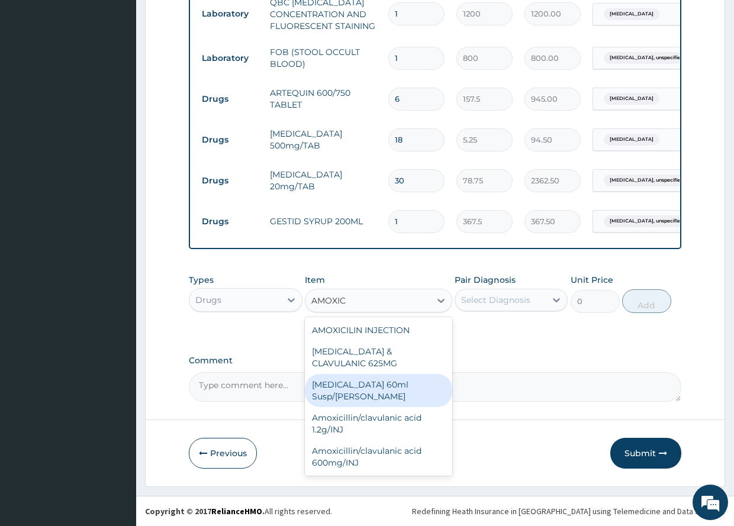
type input "AMOXI"
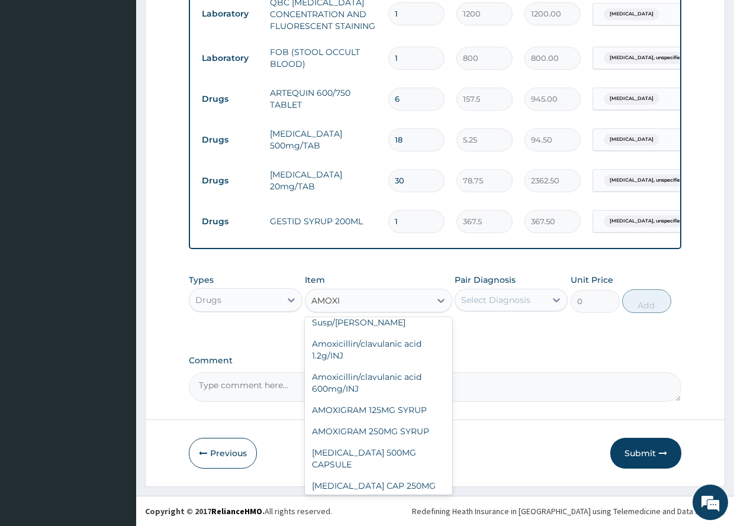
scroll to position [78, 0]
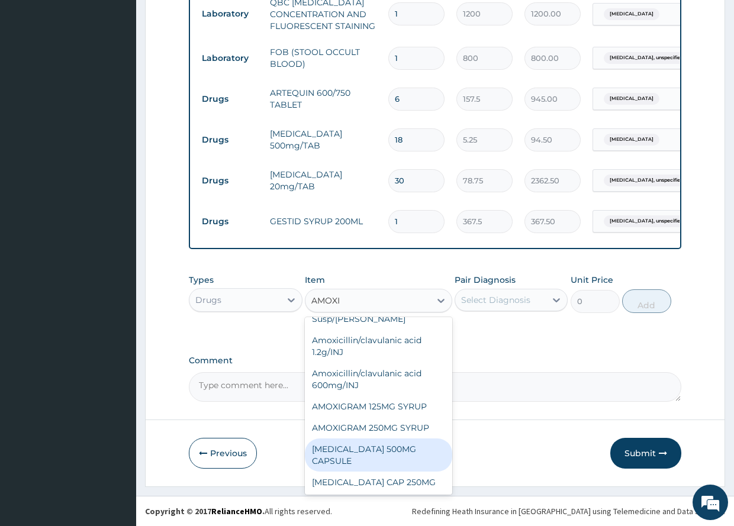
click at [403, 439] on div "AMOXIL 500MG CAPSULE" at bounding box center [378, 455] width 147 height 33
type input "63"
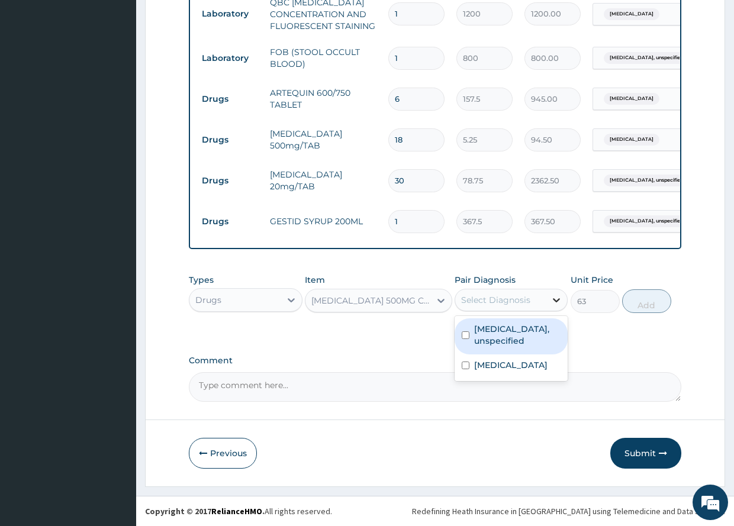
click at [556, 302] on icon at bounding box center [557, 300] width 12 height 12
drag, startPoint x: 465, startPoint y: 336, endPoint x: 474, endPoint y: 332, distance: 10.1
click at [465, 336] on input "checkbox" at bounding box center [466, 335] width 8 height 8
checkbox input "true"
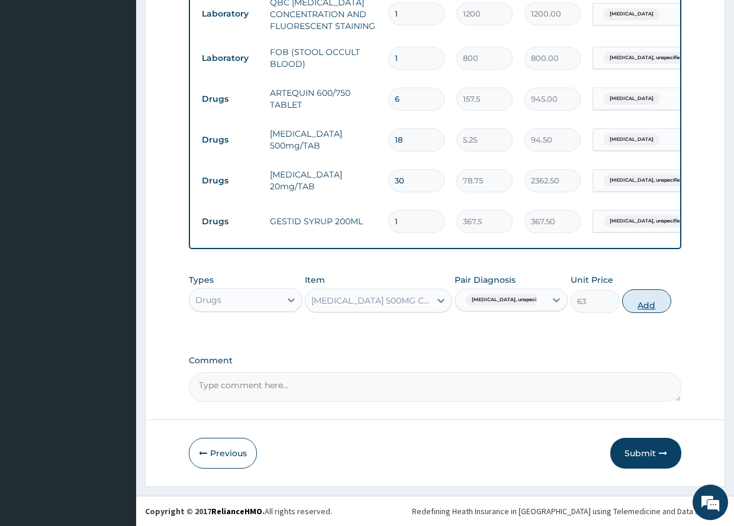
click at [645, 306] on button "Add" at bounding box center [646, 301] width 49 height 24
type input "0"
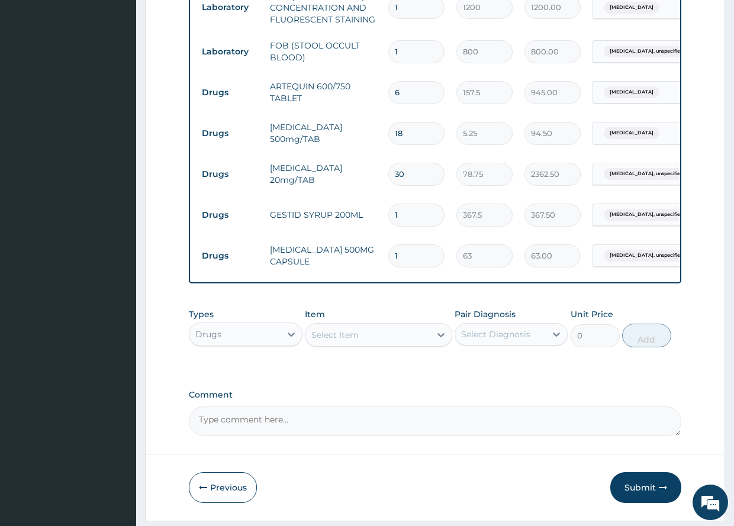
type input "10"
type input "630.00"
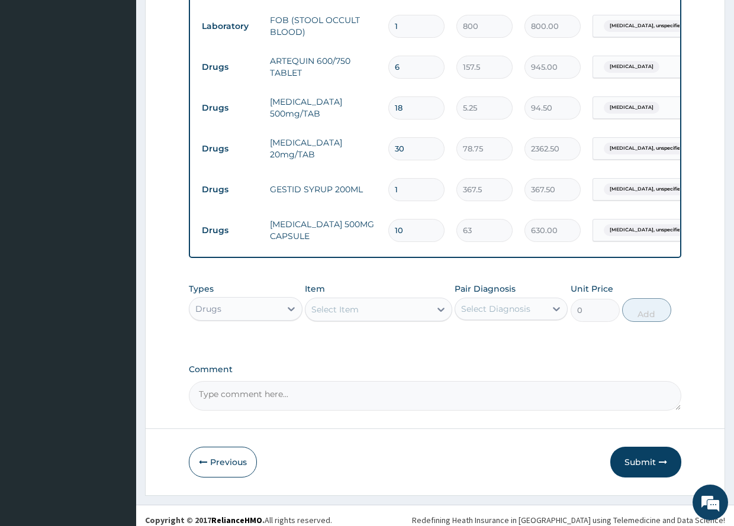
scroll to position [613, 0]
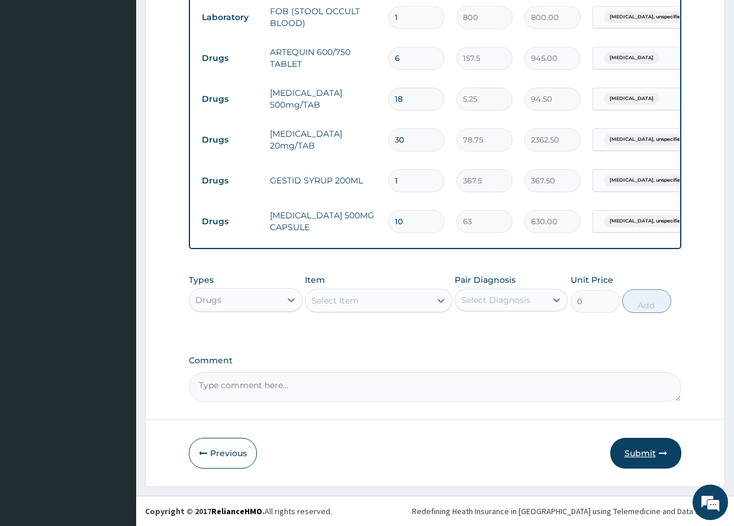
type input "10"
click at [649, 450] on button "Submit" at bounding box center [645, 453] width 71 height 31
